Goal: Find contact information: Find contact information

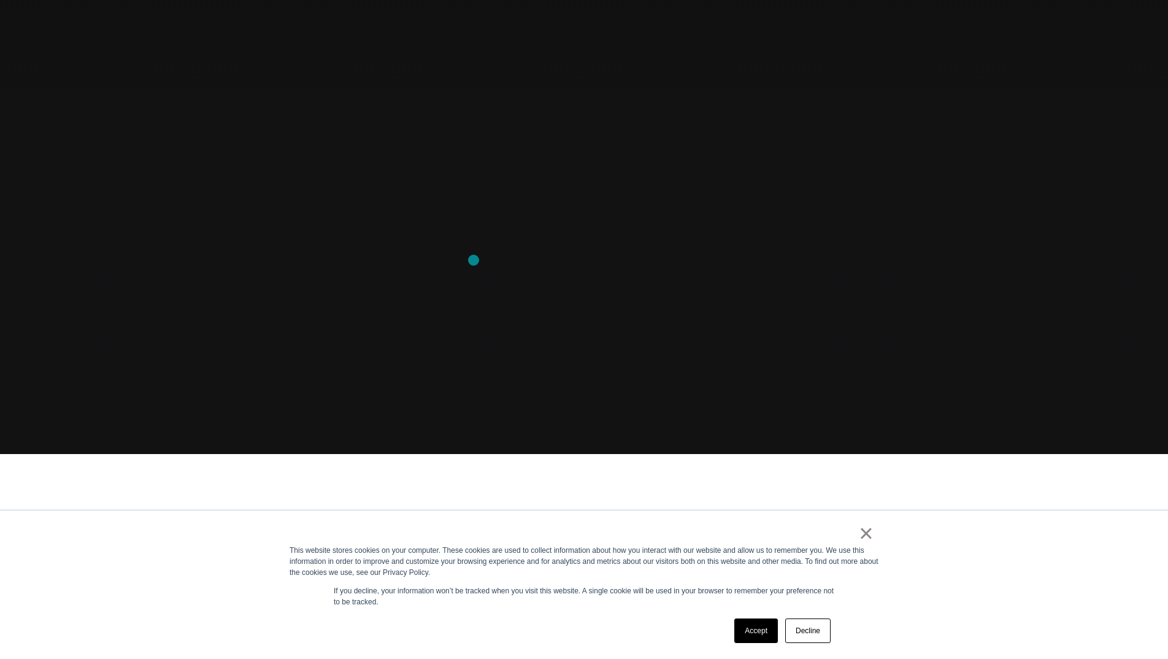
scroll to position [207, 0]
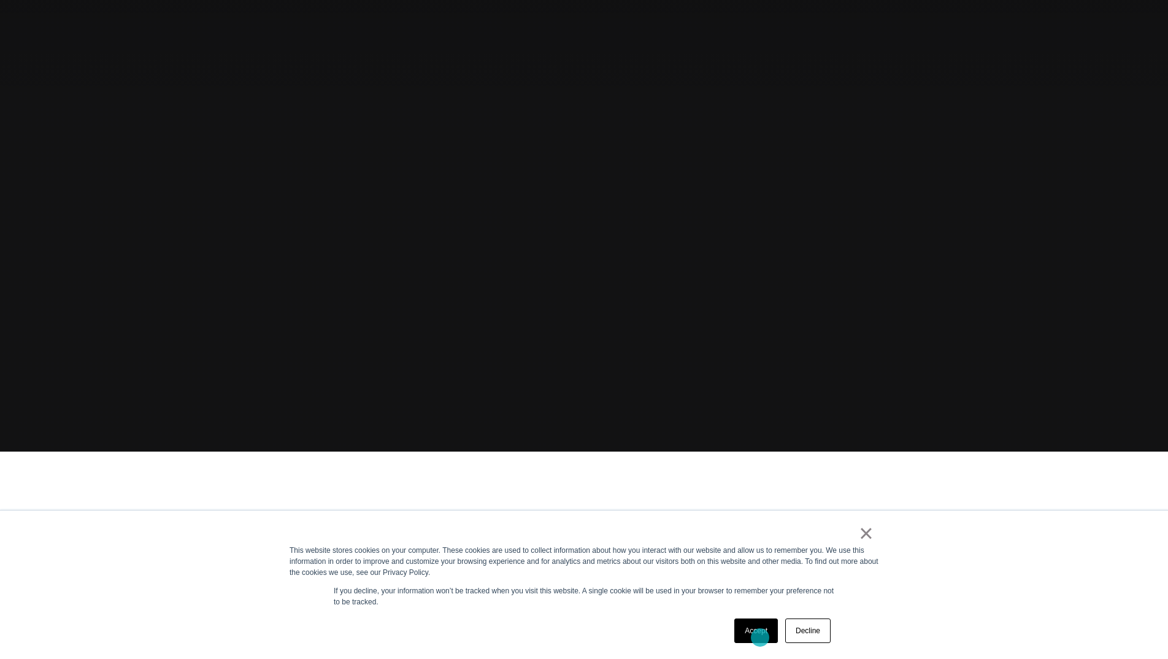
click at [760, 637] on link "Accept" at bounding box center [756, 630] width 44 height 25
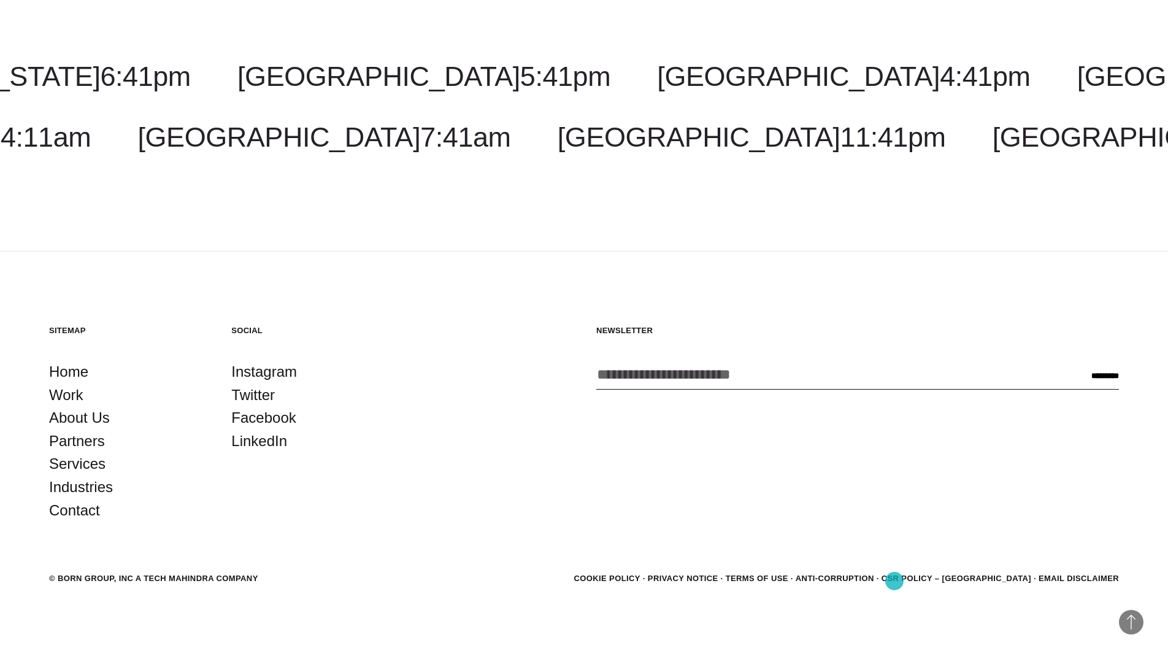
scroll to position [4364, 0]
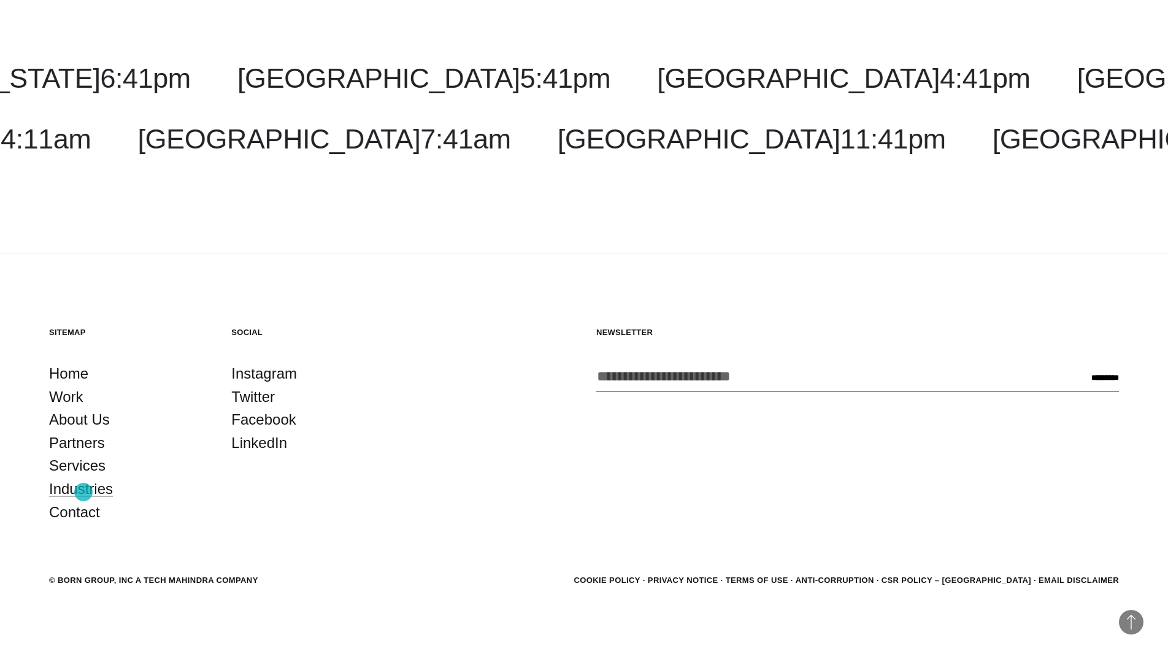
click at [83, 492] on link "Industries" at bounding box center [81, 488] width 64 height 23
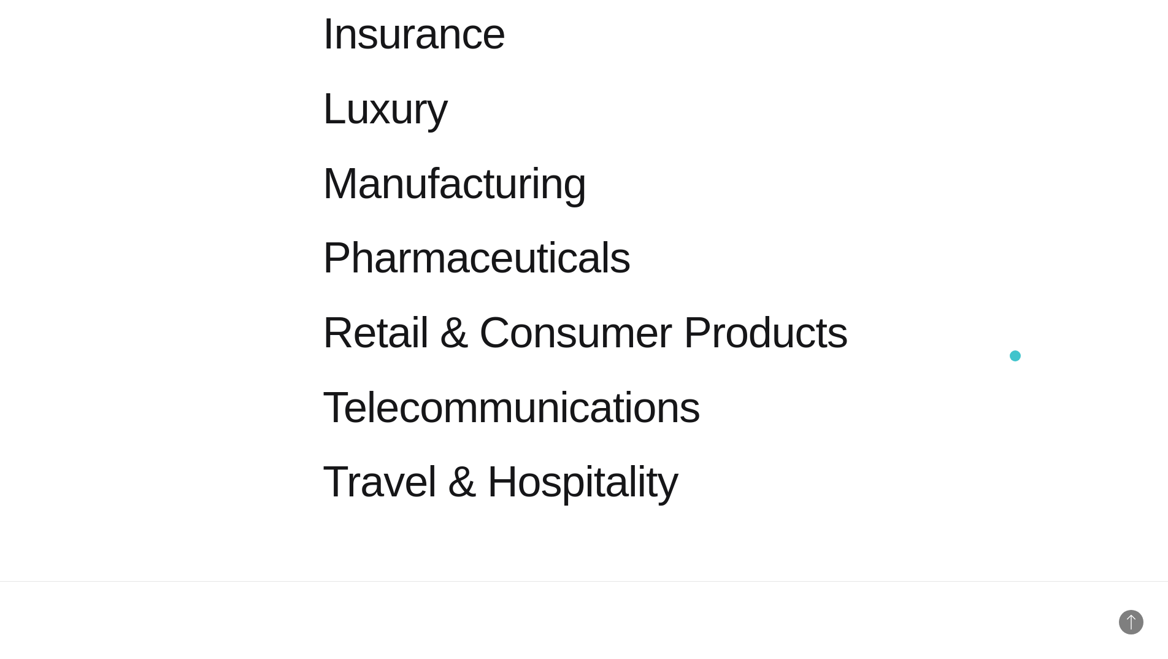
scroll to position [1469, 0]
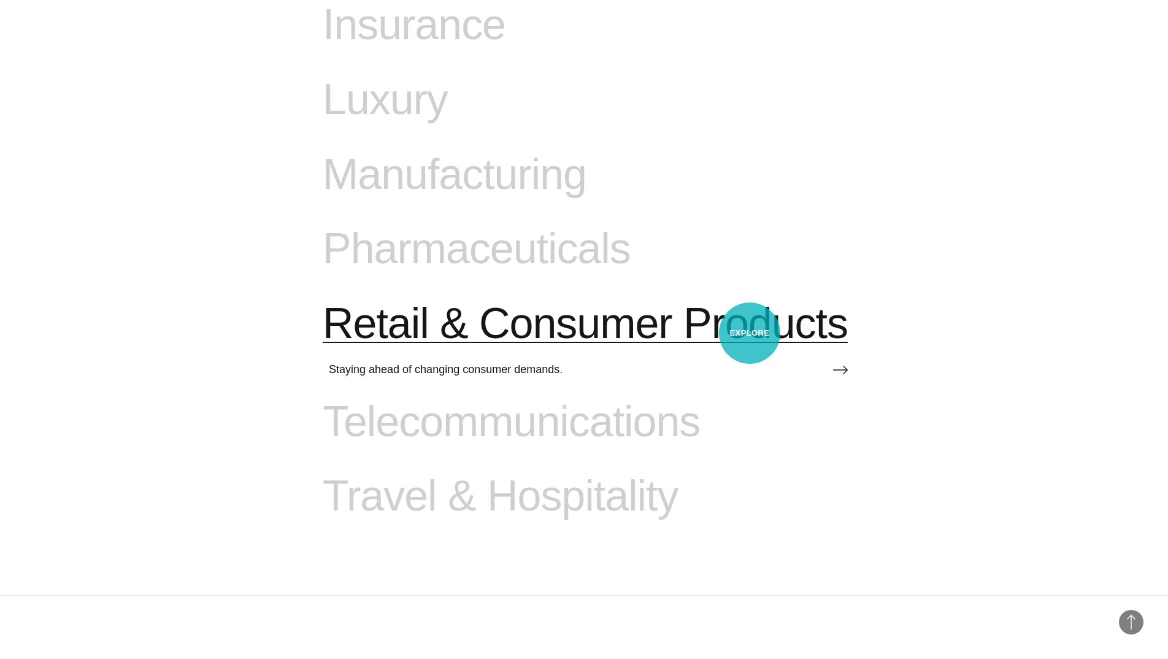
click at [749, 333] on span "Retail & Consumer Products" at bounding box center [585, 324] width 525 height 50
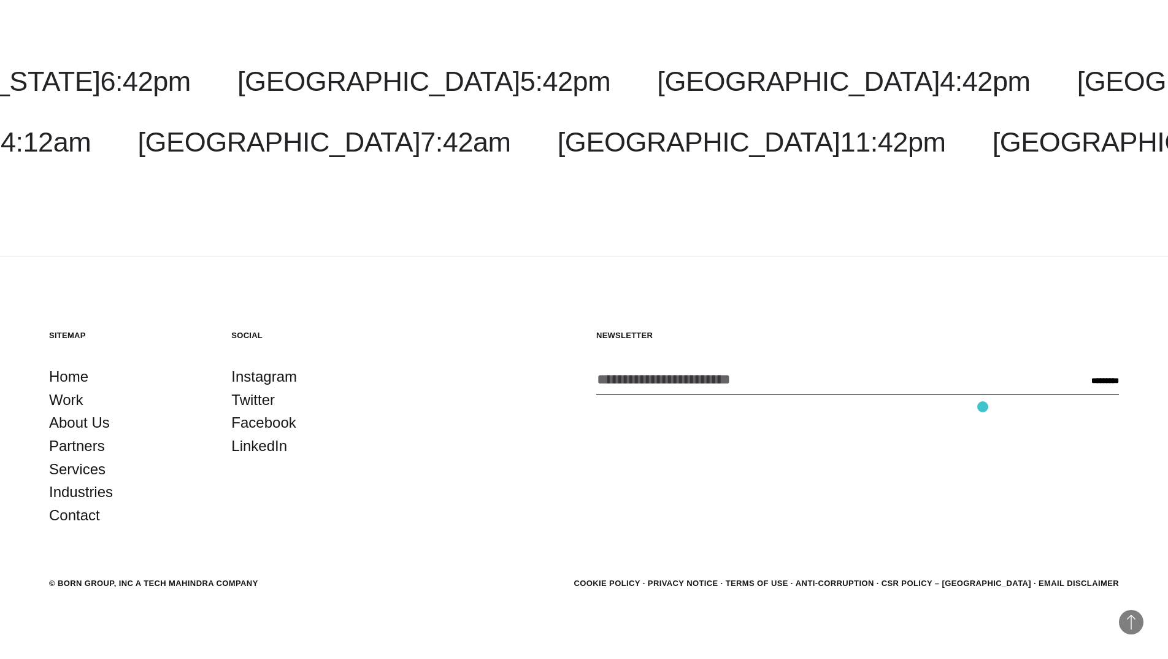
scroll to position [4952, 0]
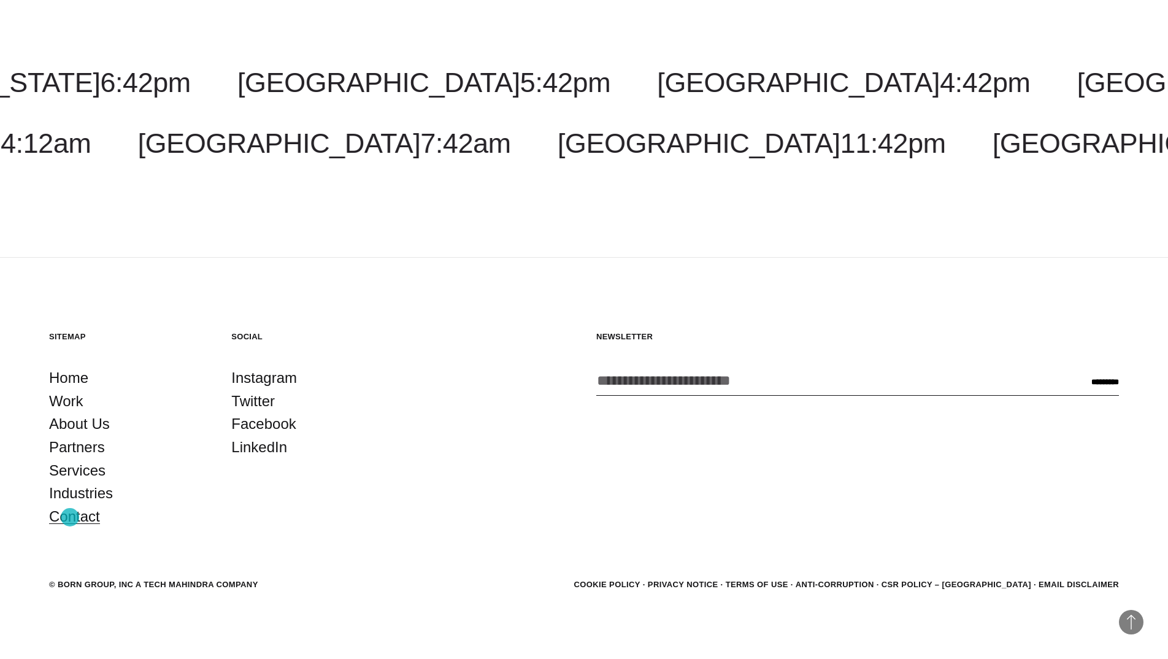
click at [70, 517] on link "Contact" at bounding box center [74, 516] width 51 height 23
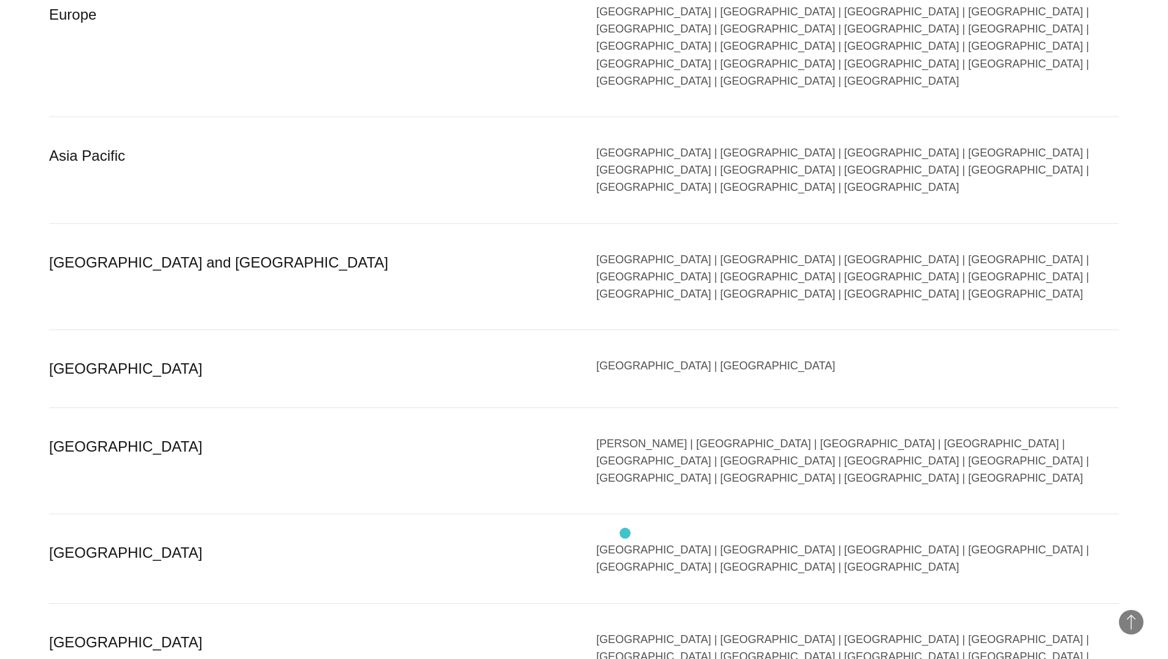
scroll to position [2323, 0]
click at [1091, 630] on div "Bangalore | Bhubaneswar | Chandigarh | Chennai | Gandhinagar | Gurgaon | Hydera…" at bounding box center [857, 664] width 523 height 69
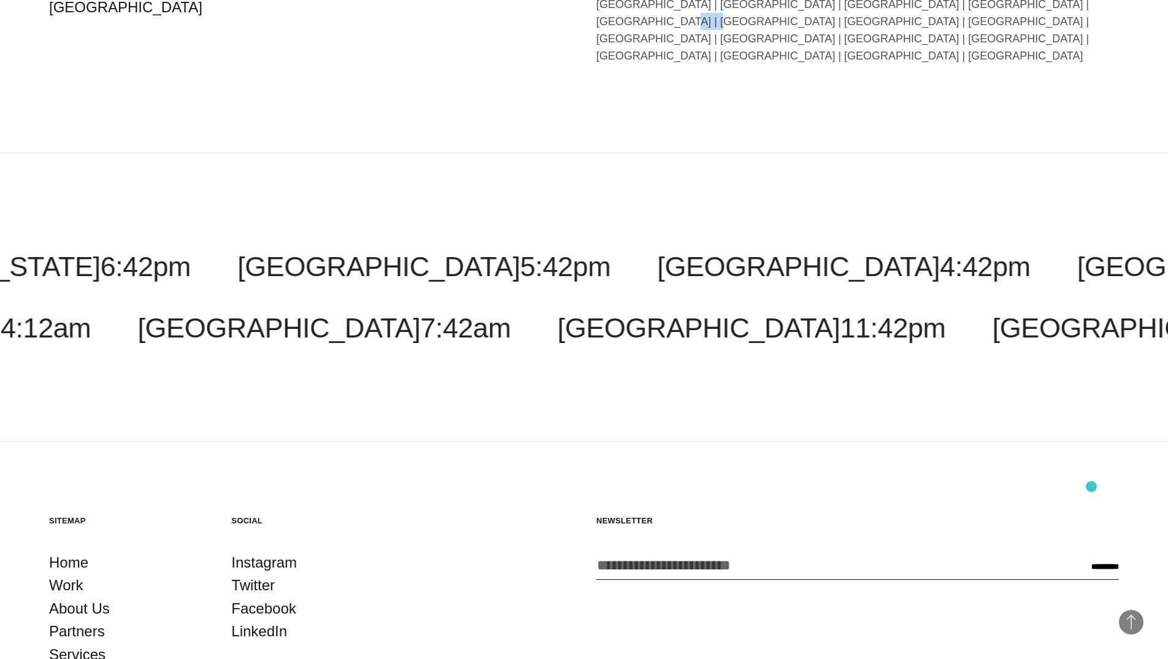
scroll to position [2957, 0]
